Goal: Navigation & Orientation: Find specific page/section

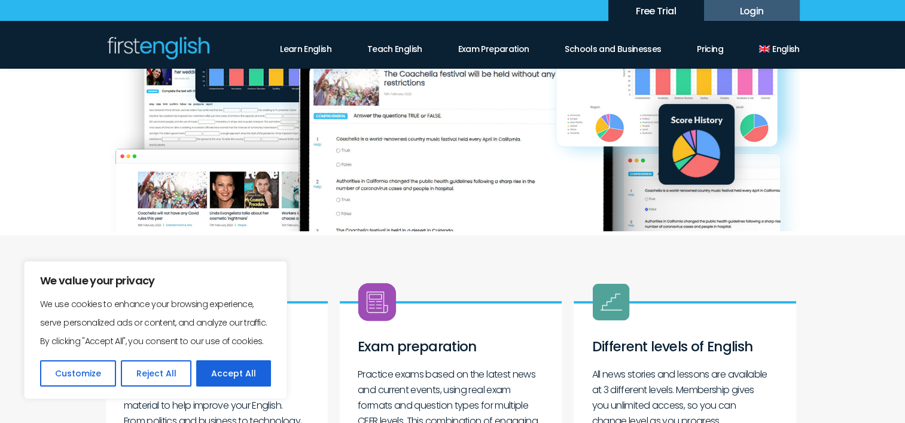
scroll to position [237, 0]
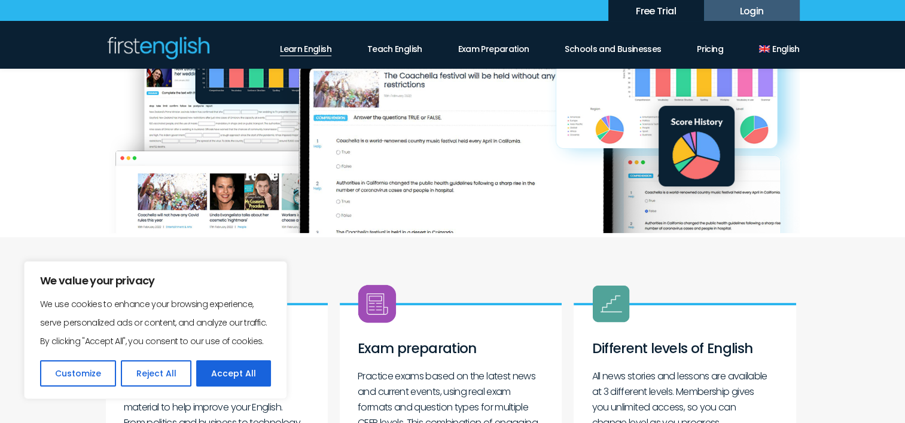
click at [304, 50] on link "Learn English" at bounding box center [305, 46] width 51 height 20
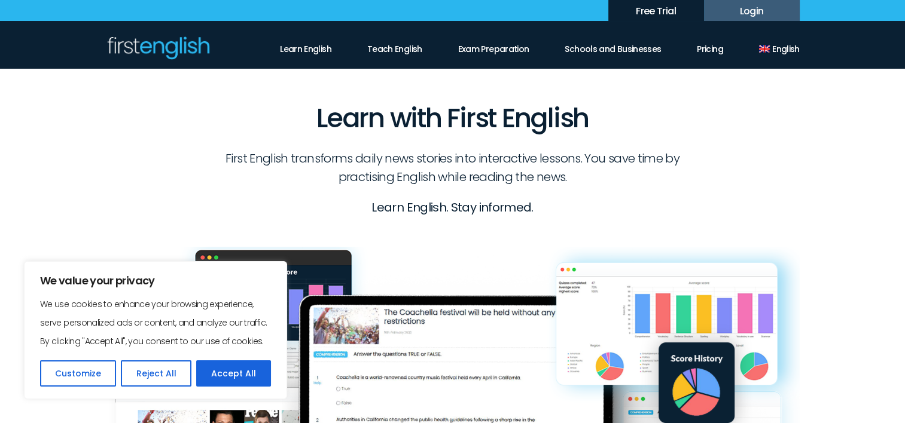
click at [149, 373] on button "Reject All" at bounding box center [156, 374] width 70 height 26
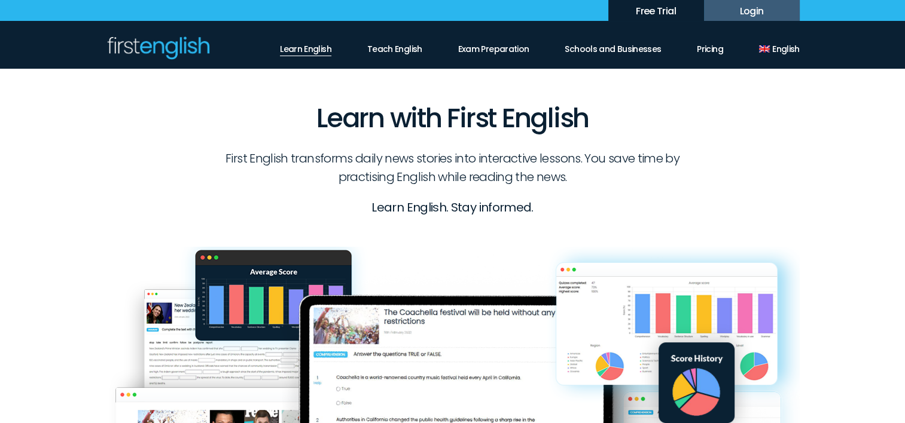
click at [301, 54] on link "Learn English" at bounding box center [305, 46] width 51 height 20
click at [310, 53] on link "Learn English" at bounding box center [305, 46] width 51 height 20
